Goal: Transaction & Acquisition: Purchase product/service

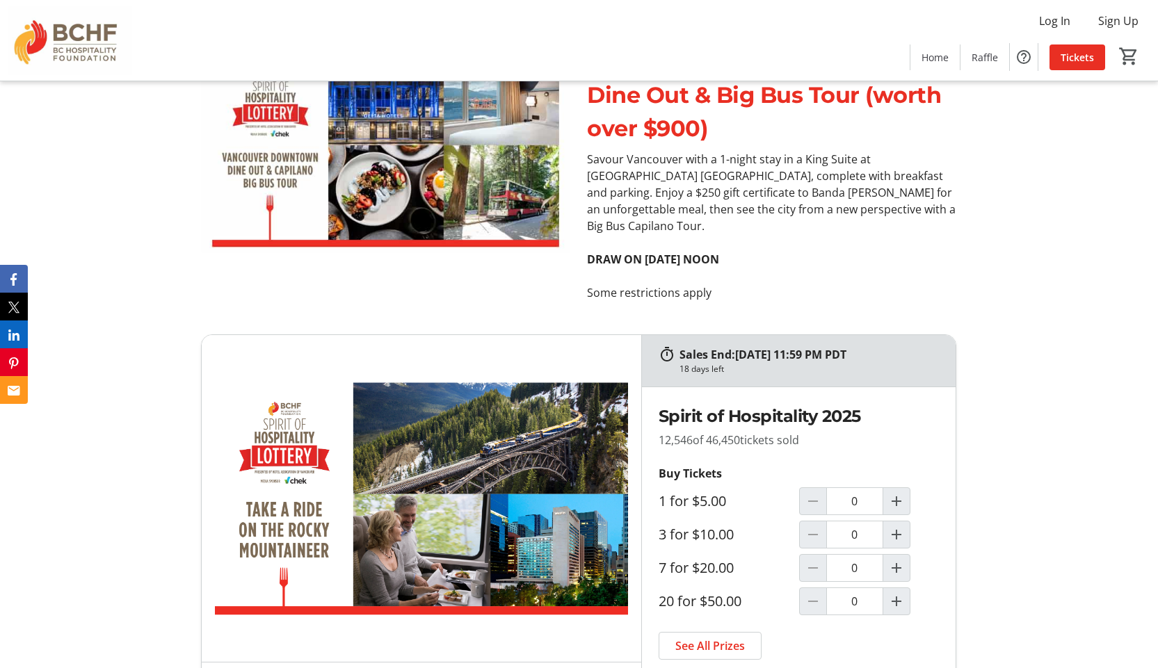
scroll to position [5773, 0]
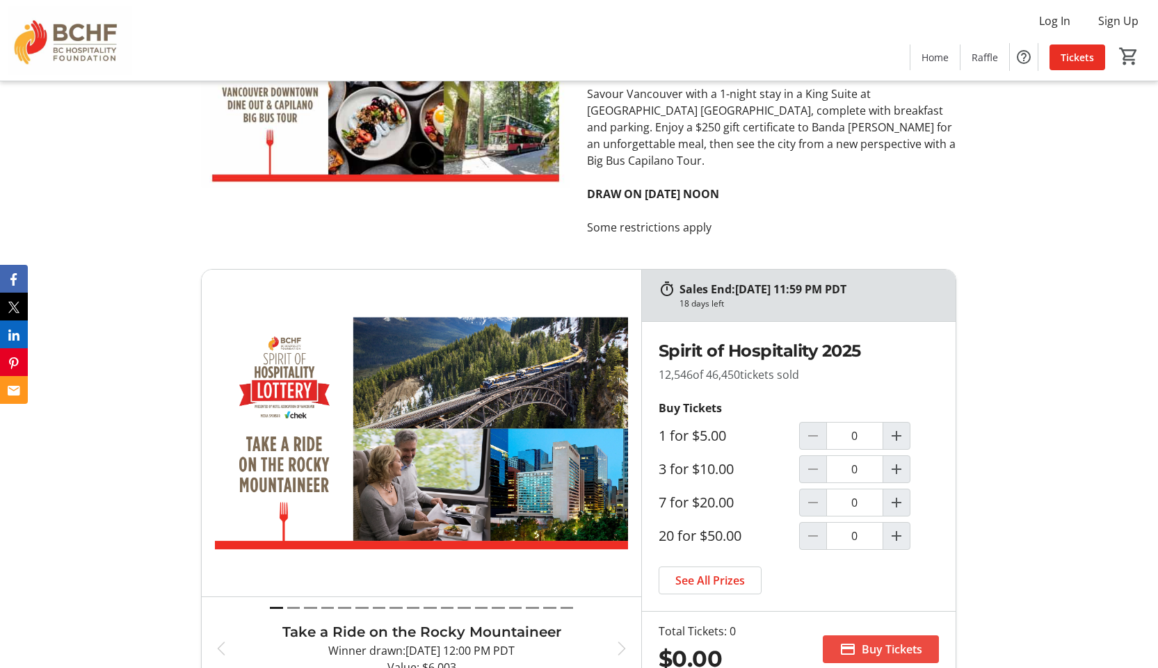
click at [875, 641] on span "Buy Tickets" at bounding box center [891, 649] width 60 height 17
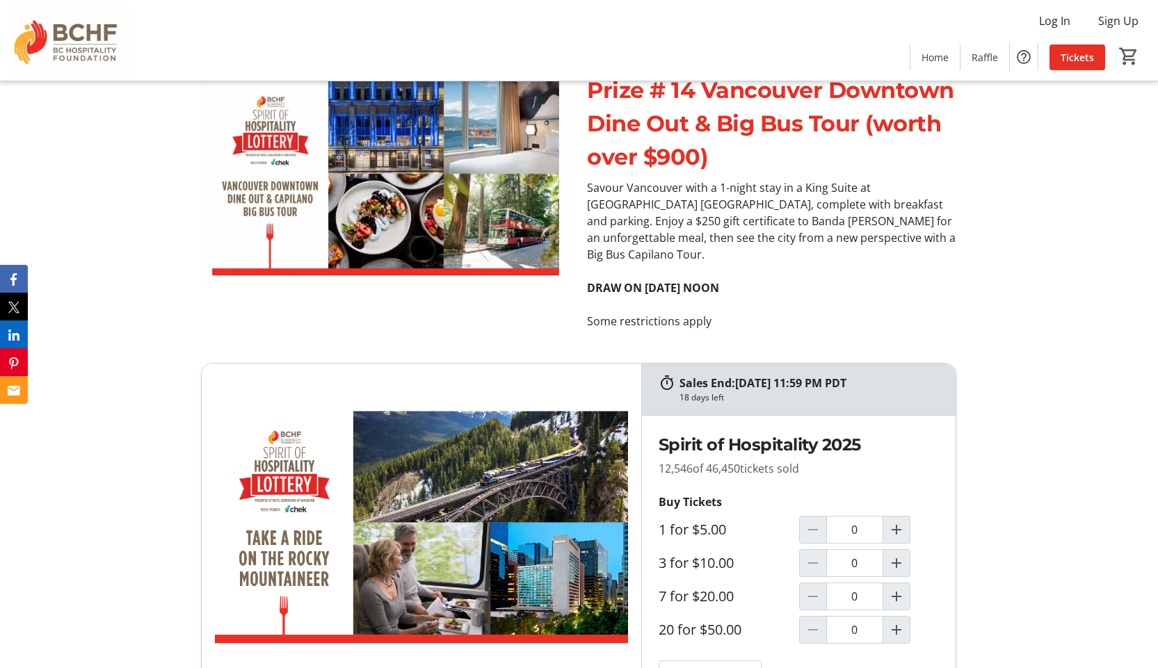
scroll to position [5698, 0]
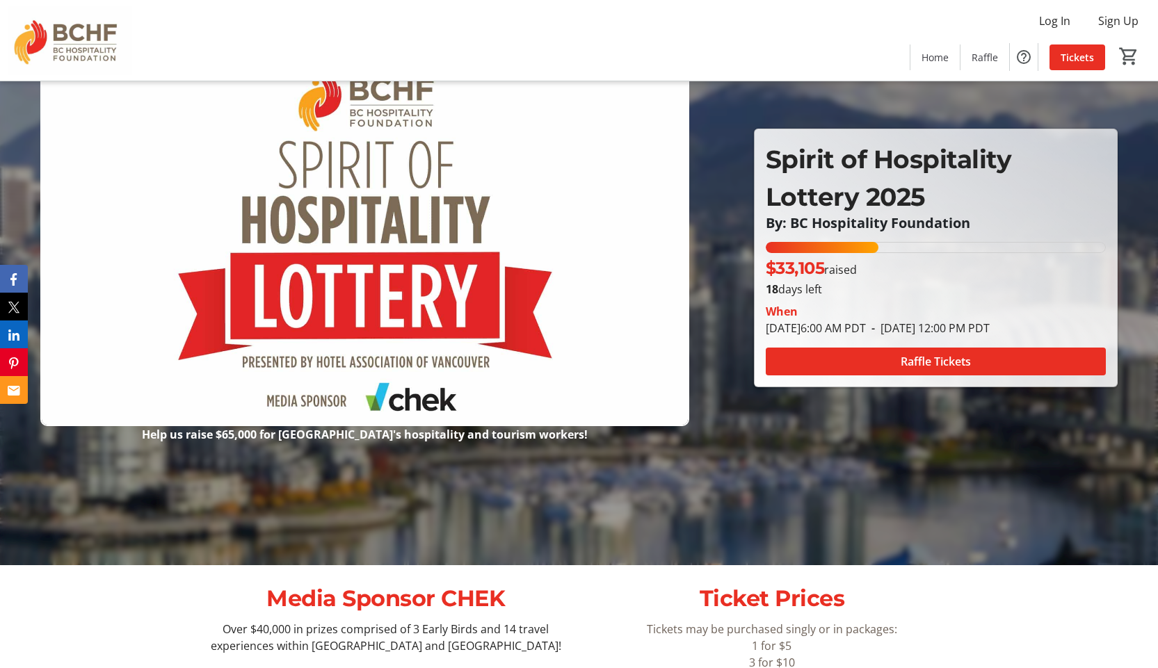
scroll to position [0, 0]
